Goal: Consume media (video, audio): Consume media (video, audio)

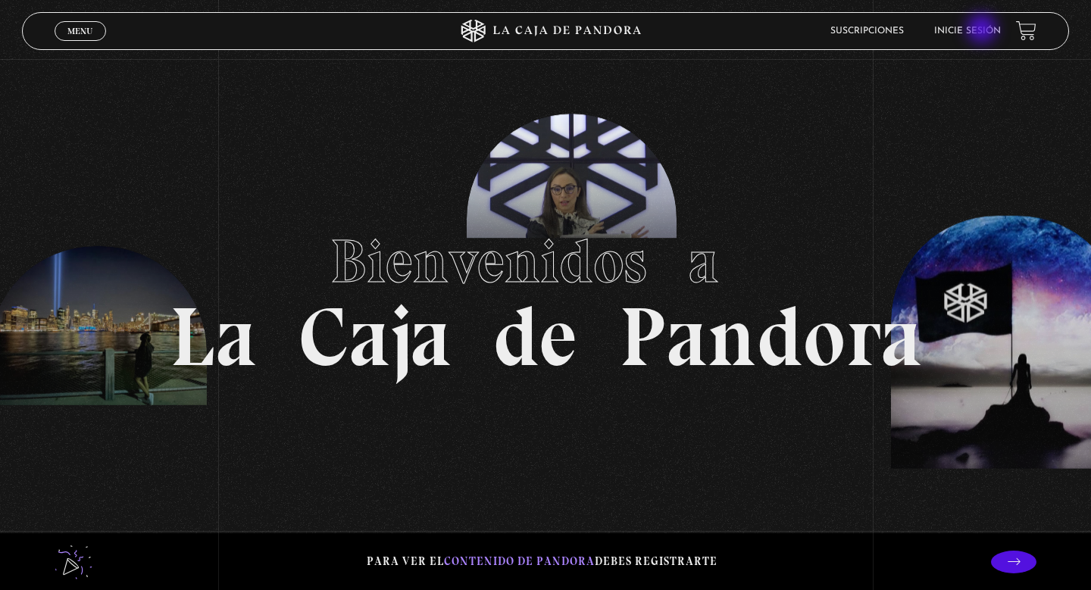
click at [984, 30] on link "Inicie sesión" at bounding box center [967, 31] width 67 height 9
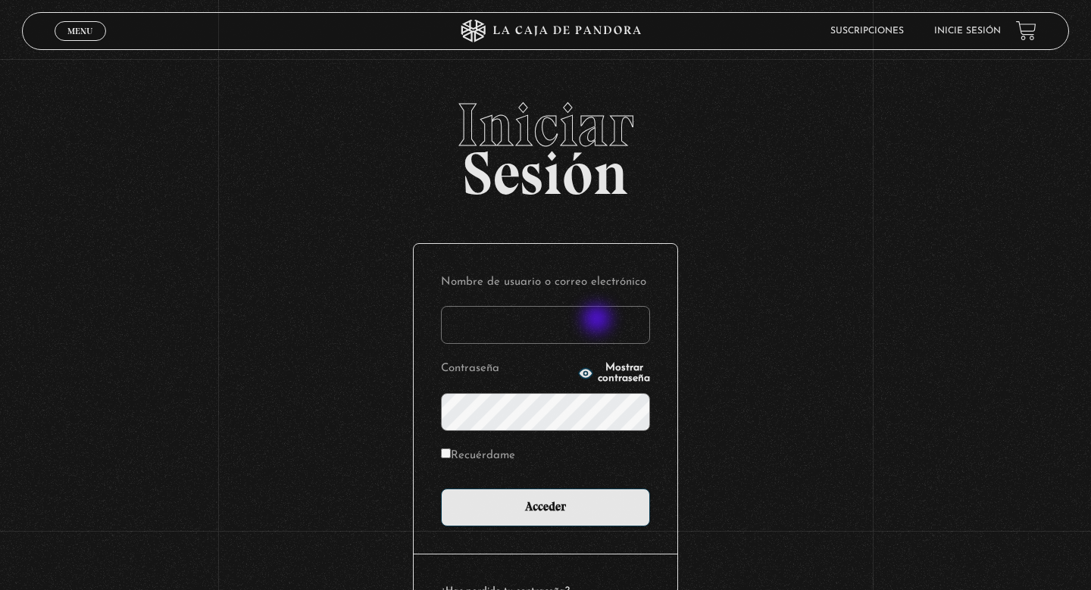
click at [599, 321] on input "Nombre de usuario o correo electrónico" at bounding box center [545, 325] width 209 height 38
type input "majobc1215@gmail.com"
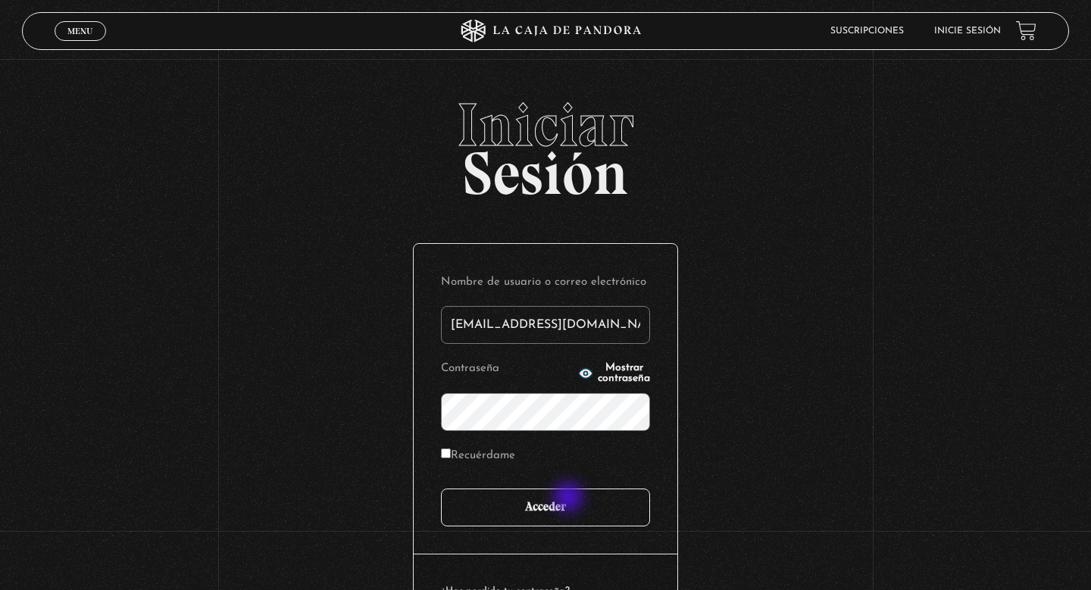
click at [571, 501] on input "Acceder" at bounding box center [545, 508] width 209 height 38
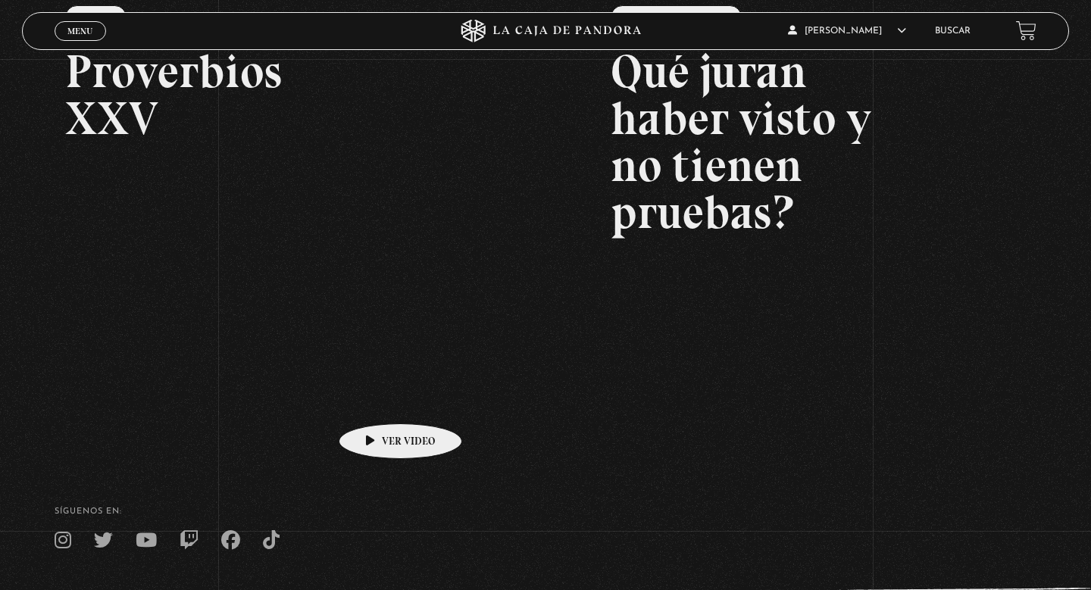
scroll to position [264, 0]
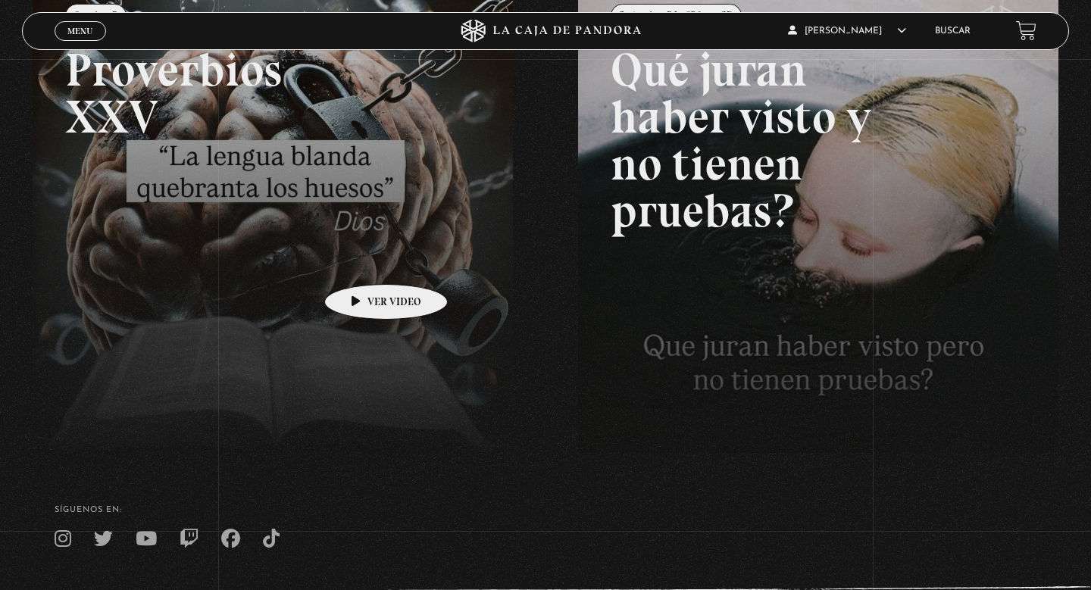
click at [362, 261] on link at bounding box center [578, 276] width 1091 height 590
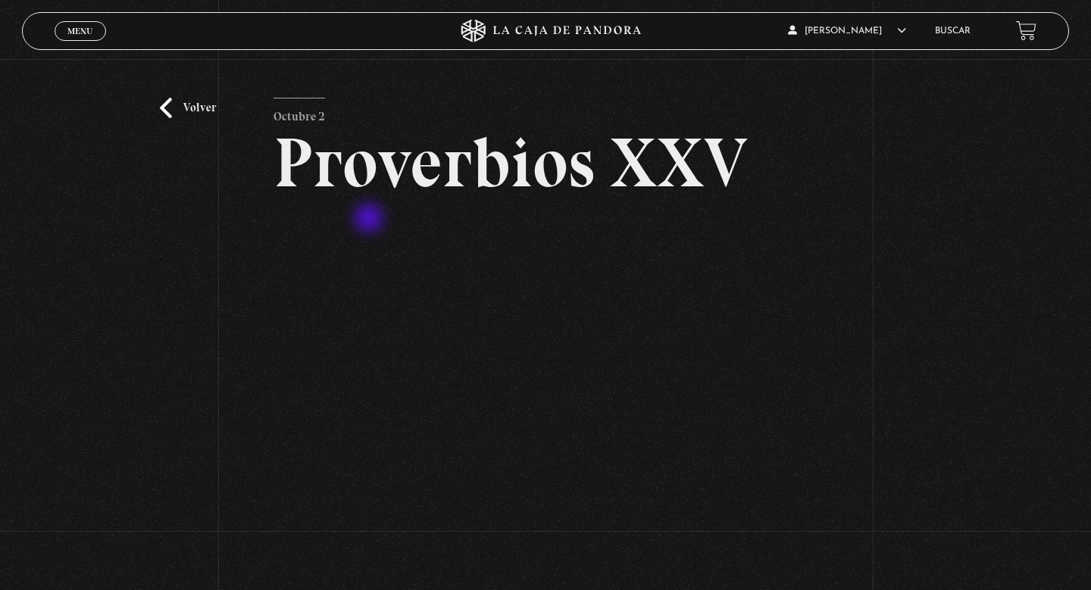
scroll to position [38, 0]
